Goal: Information Seeking & Learning: Learn about a topic

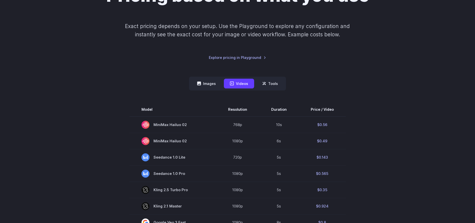
scroll to position [61, 0]
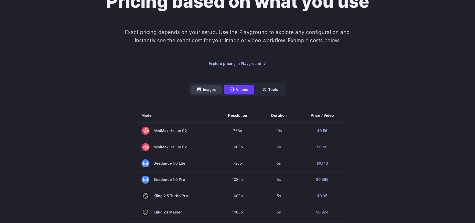
click at [209, 90] on button "Images" at bounding box center [206, 90] width 31 height 10
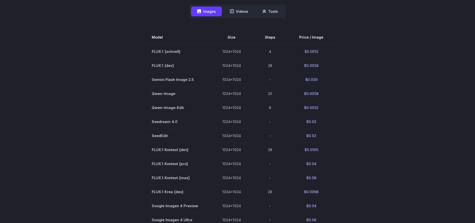
scroll to position [128, 0]
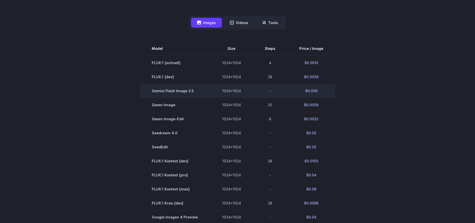
click at [183, 91] on span "Gemini Flash Image 2.5" at bounding box center [175, 91] width 46 height 6
click at [309, 88] on td "$0.039" at bounding box center [311, 91] width 48 height 14
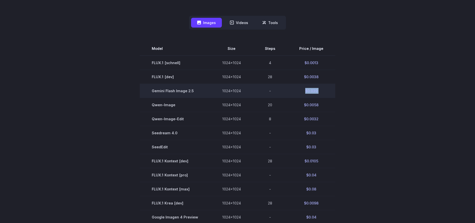
click at [309, 88] on td "$0.039" at bounding box center [311, 91] width 48 height 14
click at [180, 91] on span "Gemini Flash Image 2.5" at bounding box center [175, 91] width 46 height 6
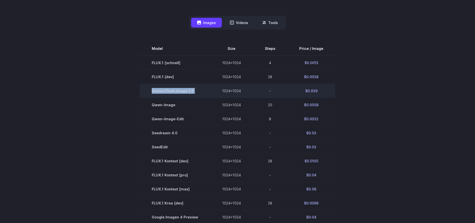
click at [180, 91] on span "Gemini Flash Image 2.5" at bounding box center [175, 91] width 46 height 6
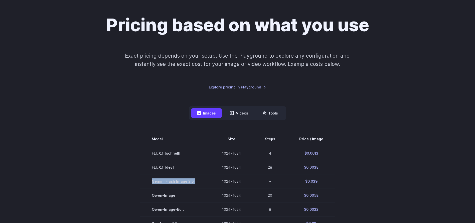
scroll to position [62, 0]
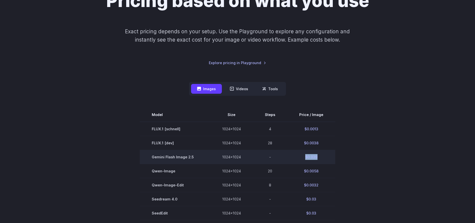
drag, startPoint x: 316, startPoint y: 155, endPoint x: 302, endPoint y: 155, distance: 14.3
click at [302, 155] on td "$0.039" at bounding box center [311, 157] width 48 height 14
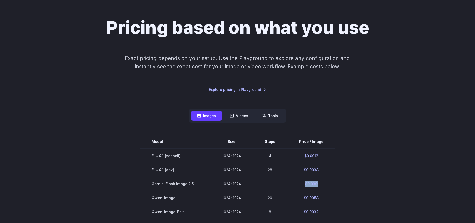
scroll to position [0, 0]
